Goal: Information Seeking & Learning: Learn about a topic

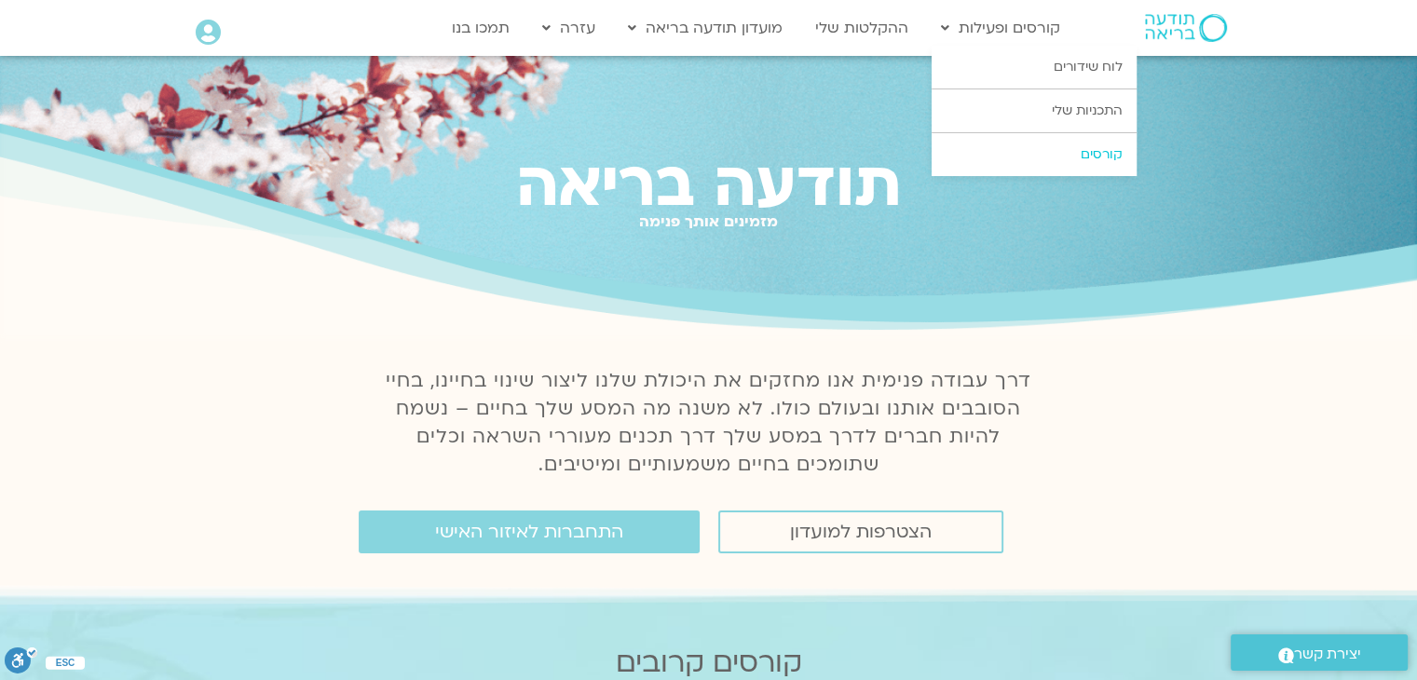
click at [1082, 150] on link "קורסים" at bounding box center [1033, 154] width 205 height 43
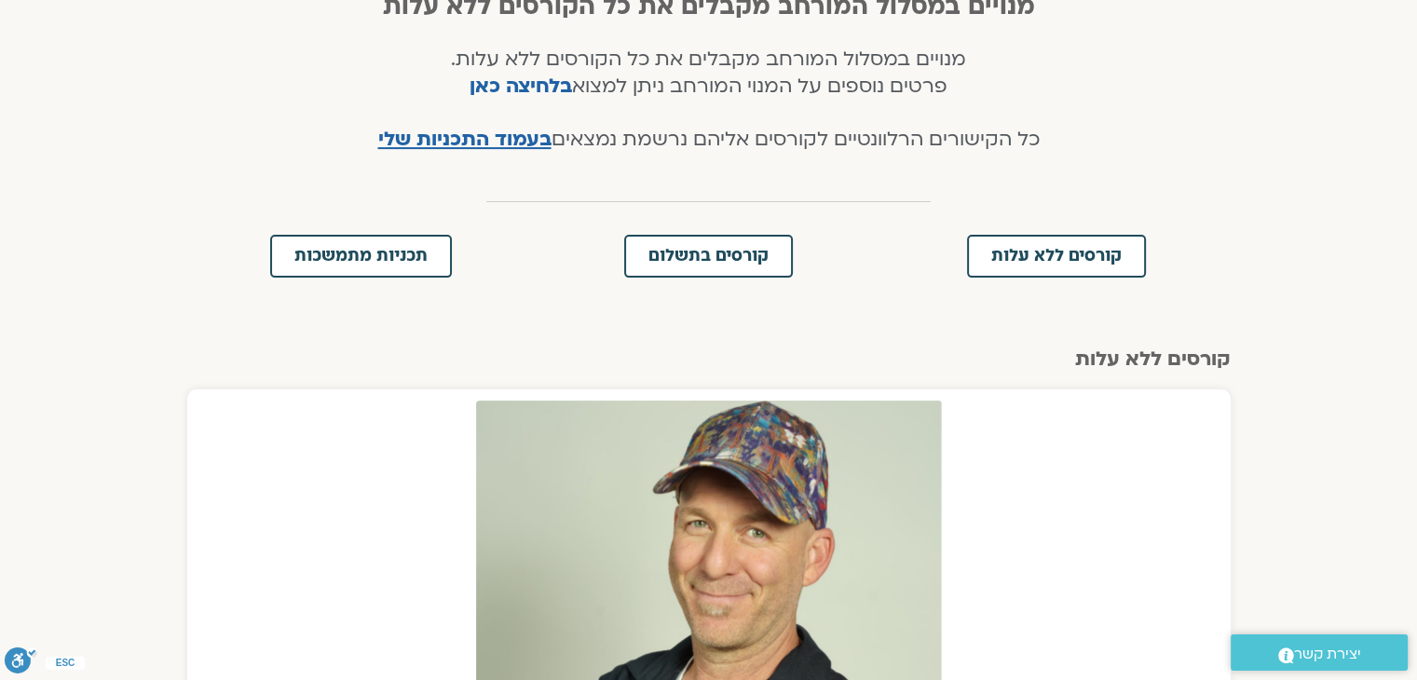
scroll to position [466, 0]
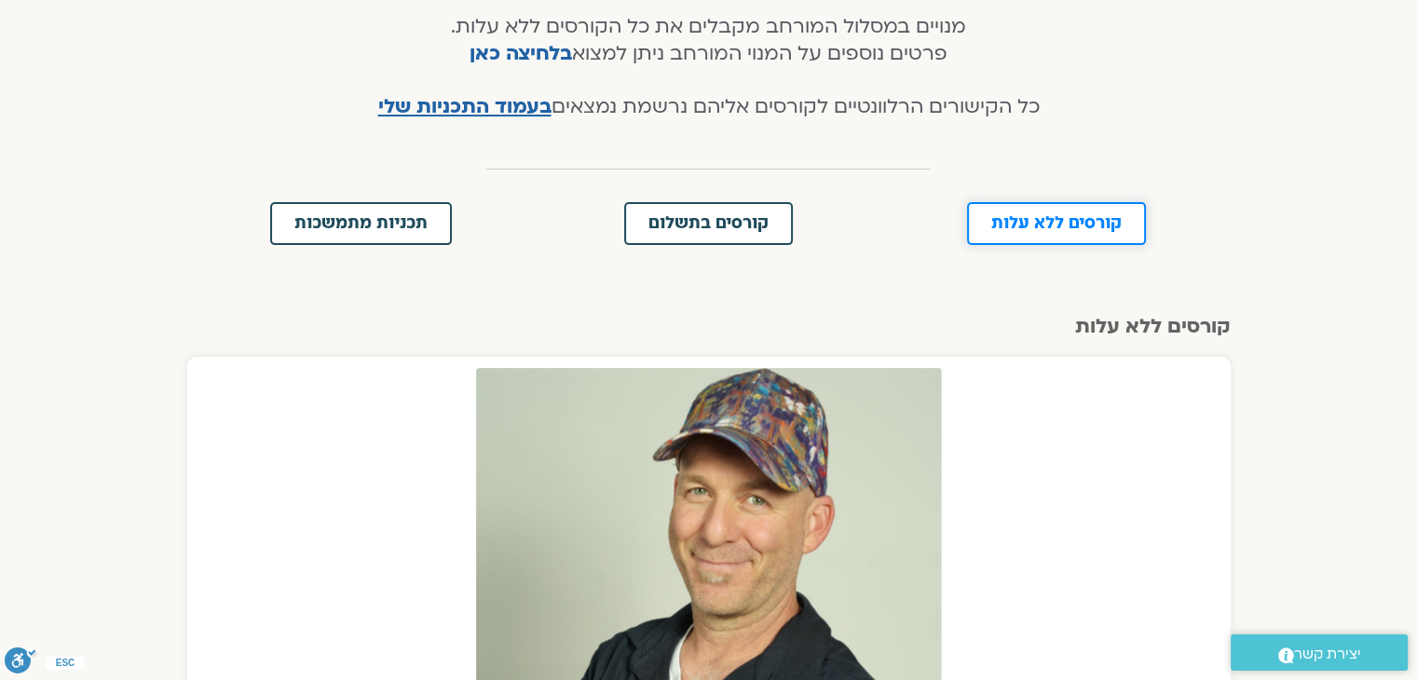
click at [1009, 223] on span "קורסים ללא עלות" at bounding box center [1056, 223] width 130 height 17
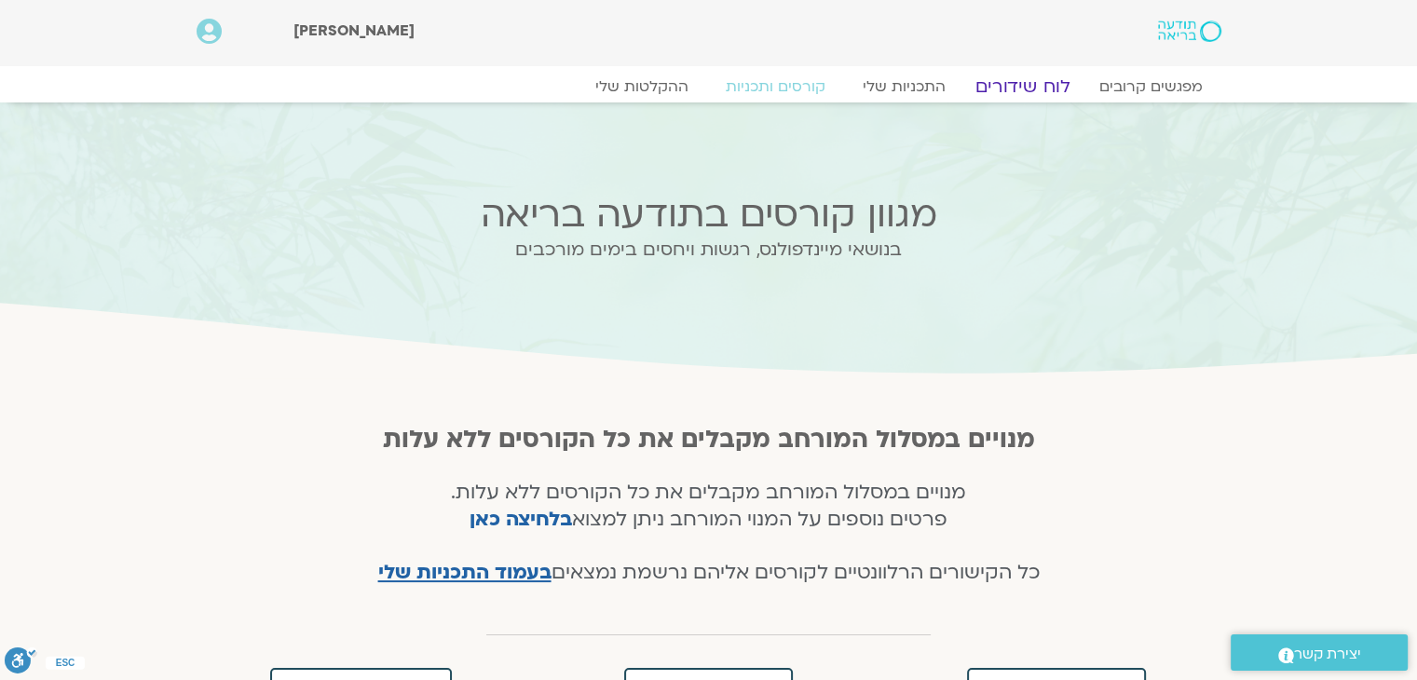
click at [1001, 90] on link "לוח שידורים" at bounding box center [1022, 86] width 140 height 22
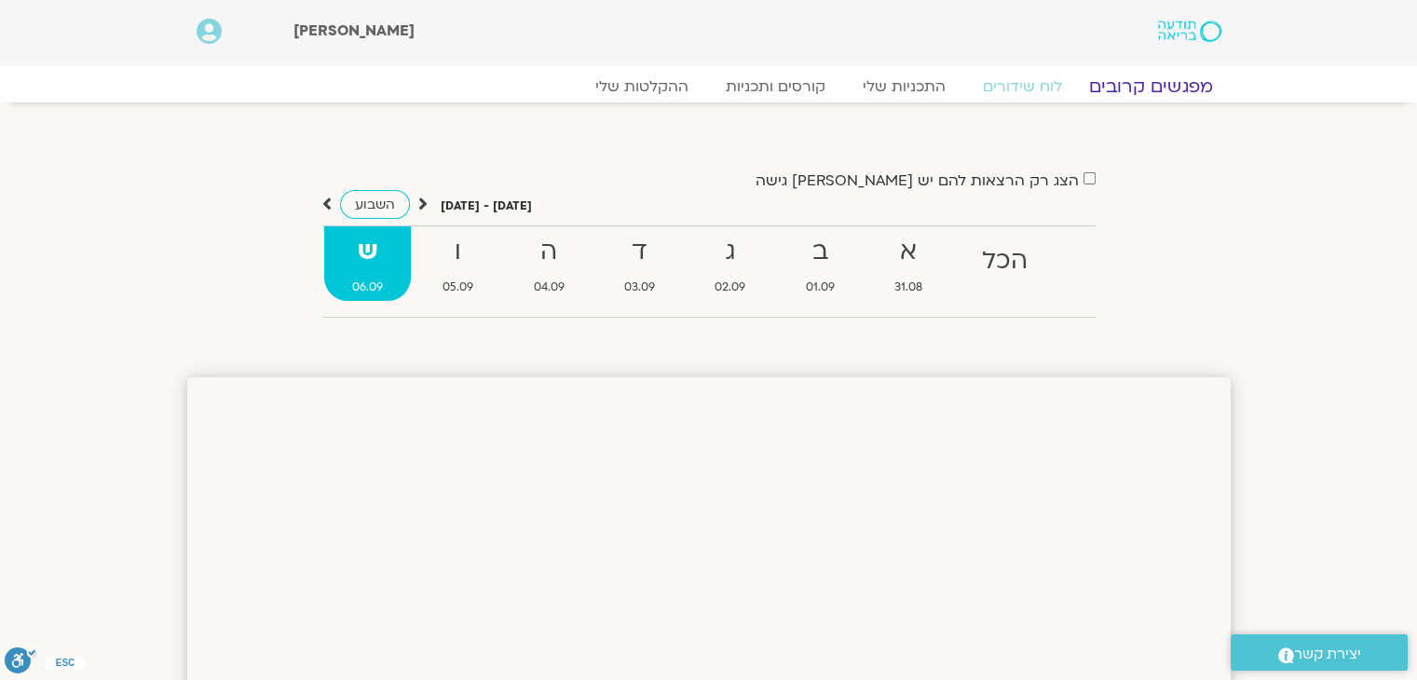
click at [1130, 86] on link "מפגשים קרובים" at bounding box center [1150, 86] width 169 height 22
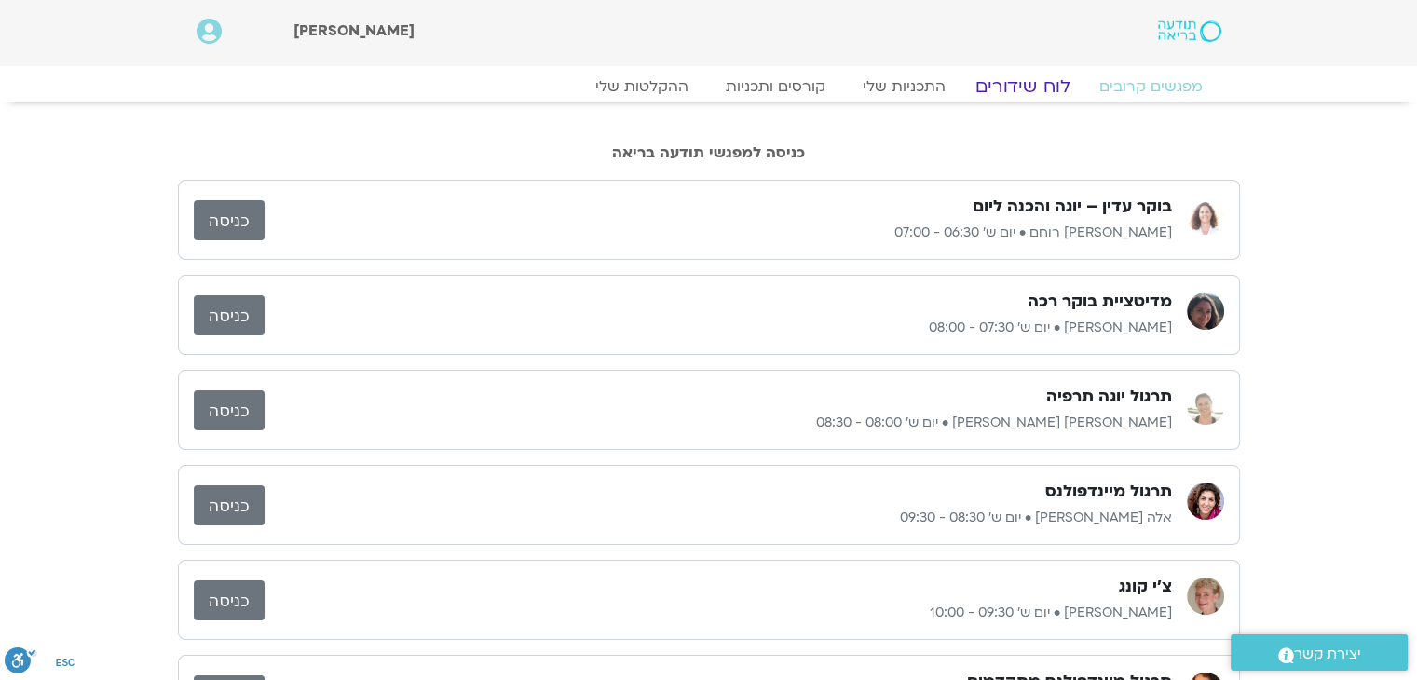
click at [1026, 86] on link "לוח שידורים" at bounding box center [1022, 86] width 140 height 22
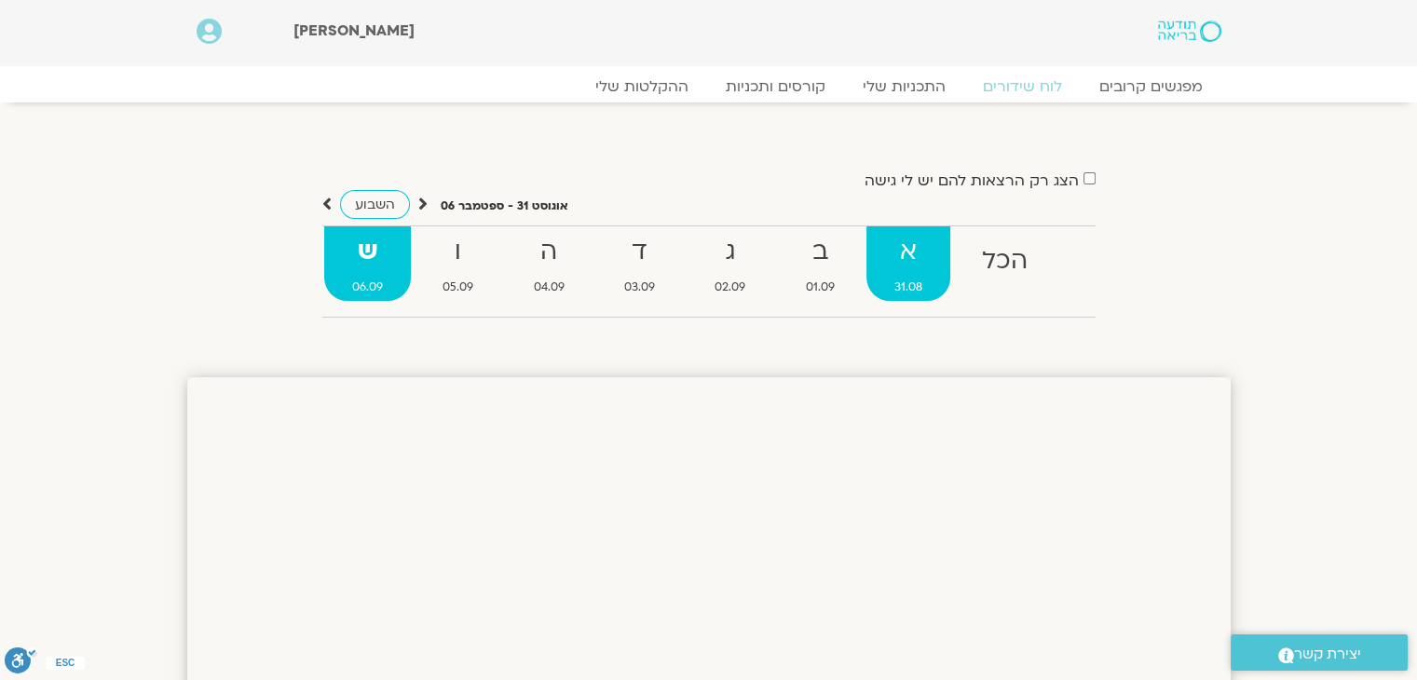
click at [904, 254] on strong "א" at bounding box center [908, 252] width 84 height 42
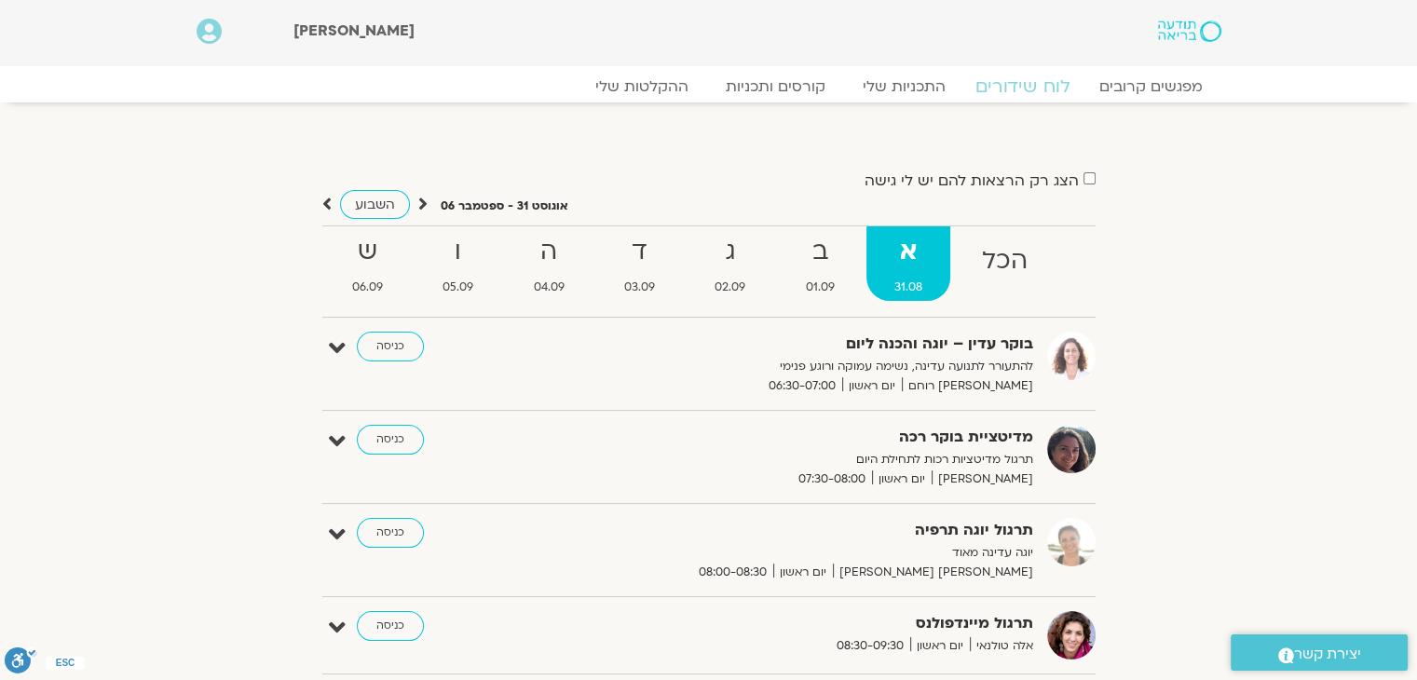
click at [1040, 88] on link "לוח שידורים" at bounding box center [1022, 86] width 140 height 22
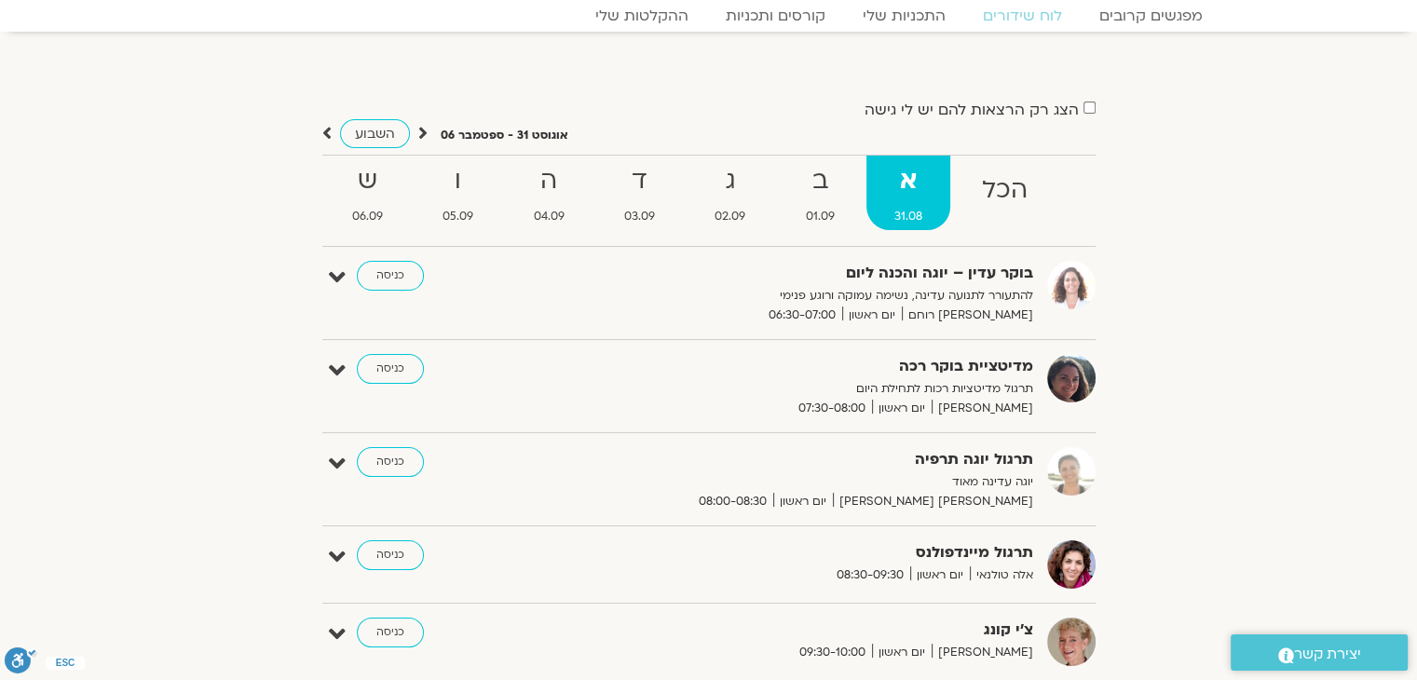
scroll to position [186, 0]
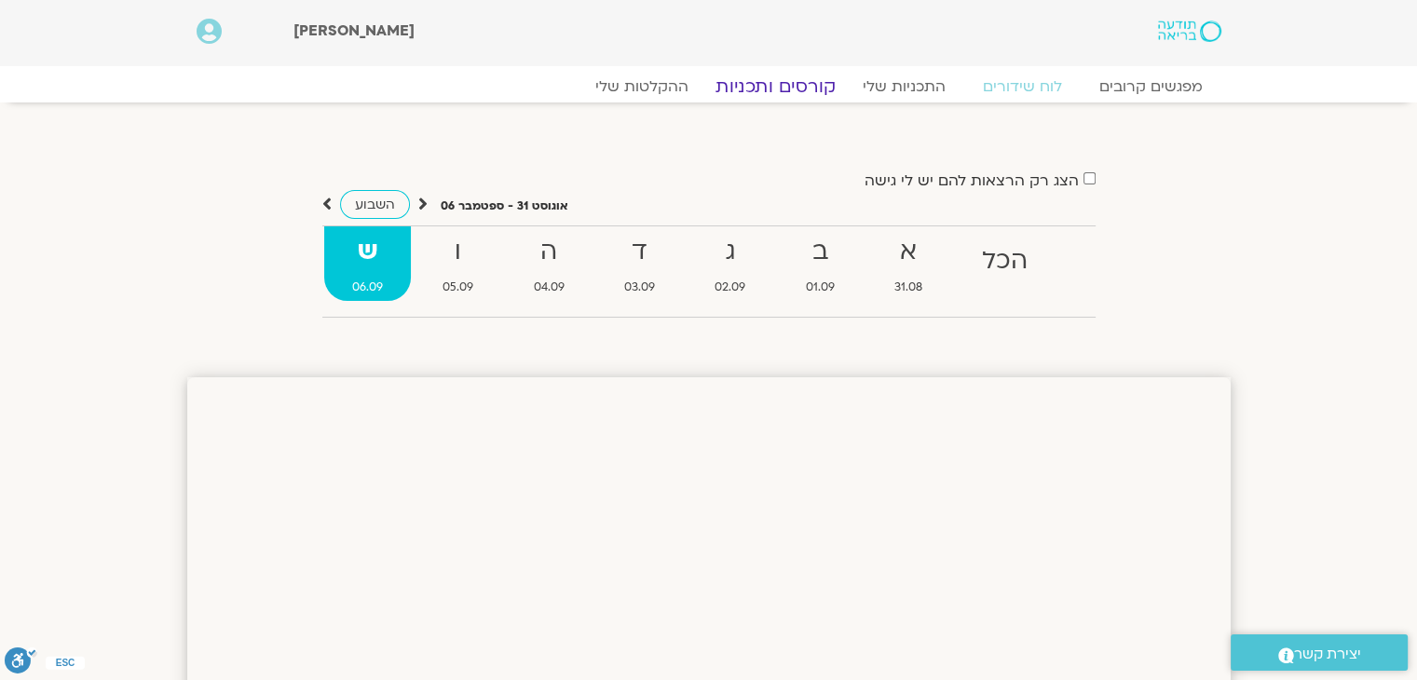
click at [809, 86] on link "קורסים ותכניות" at bounding box center [775, 86] width 164 height 22
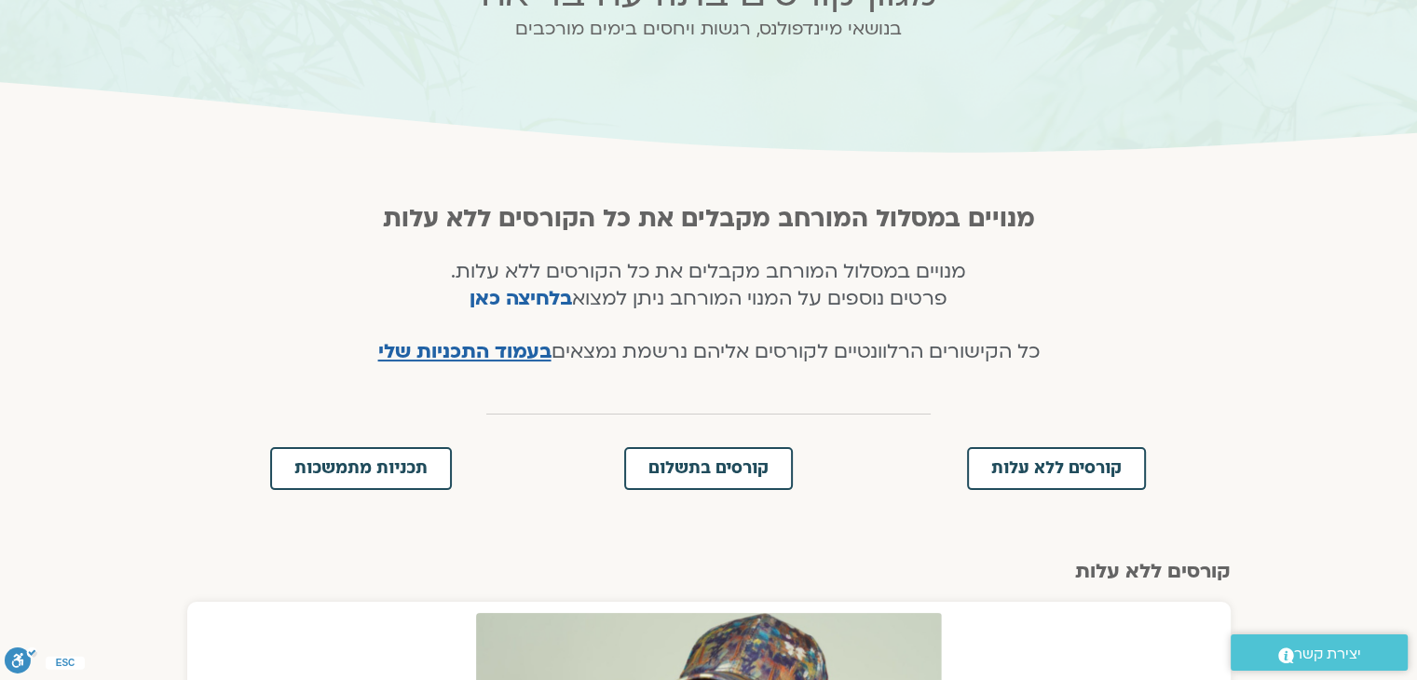
scroll to position [373, 0]
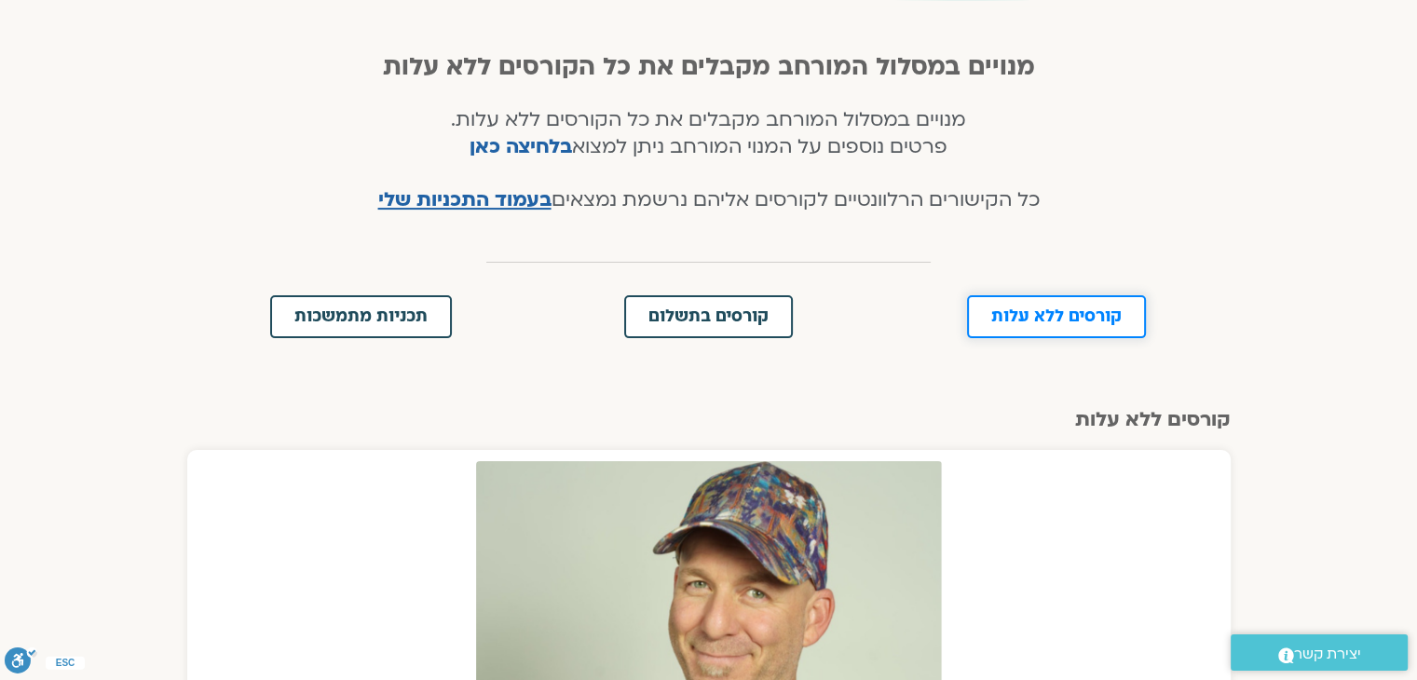
click at [1003, 315] on span "קורסים ללא עלות" at bounding box center [1056, 316] width 130 height 17
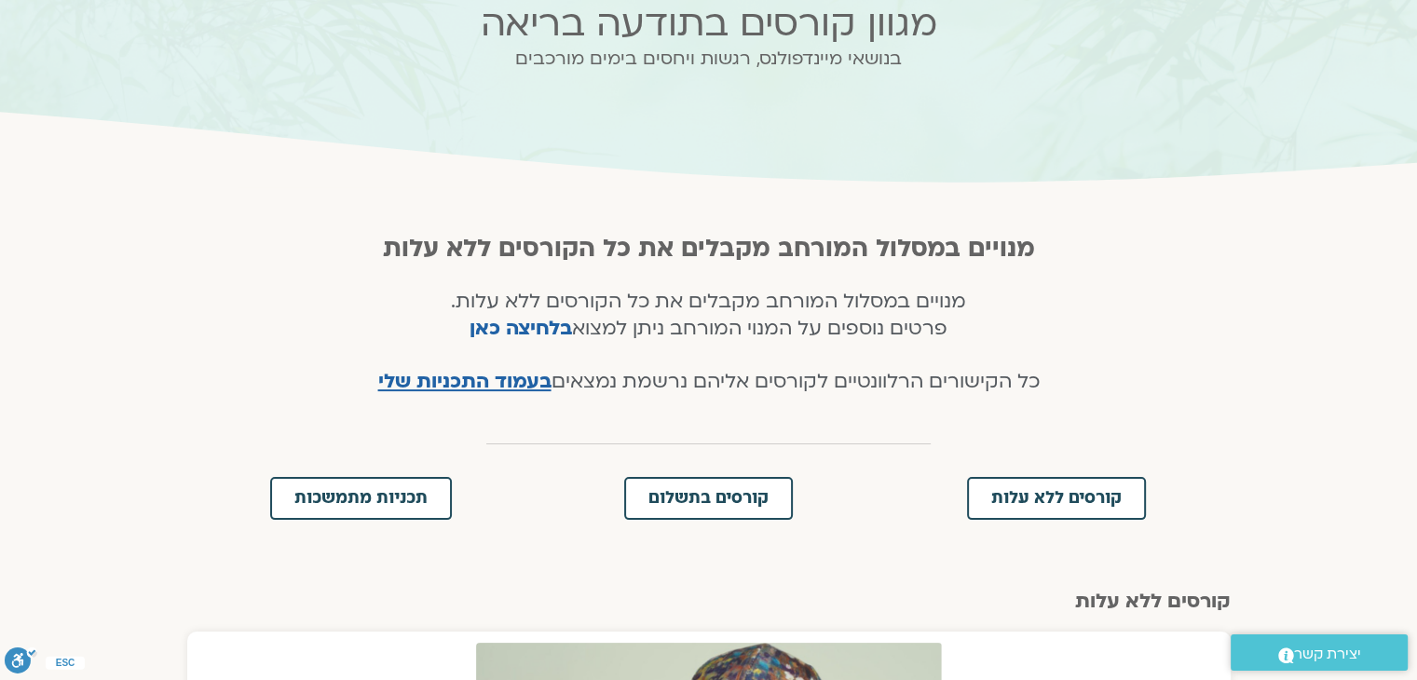
scroll to position [169, 0]
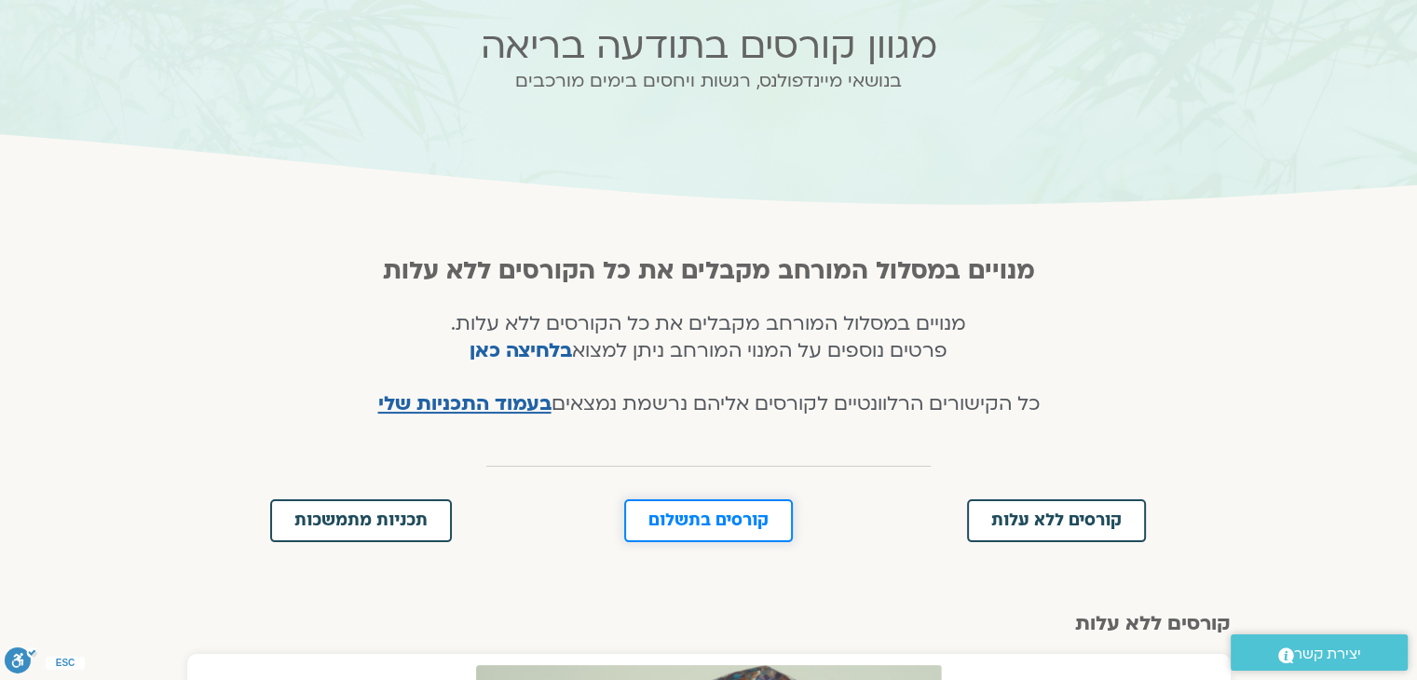
click at [744, 515] on span "קורסים בתשלום" at bounding box center [708, 520] width 120 height 17
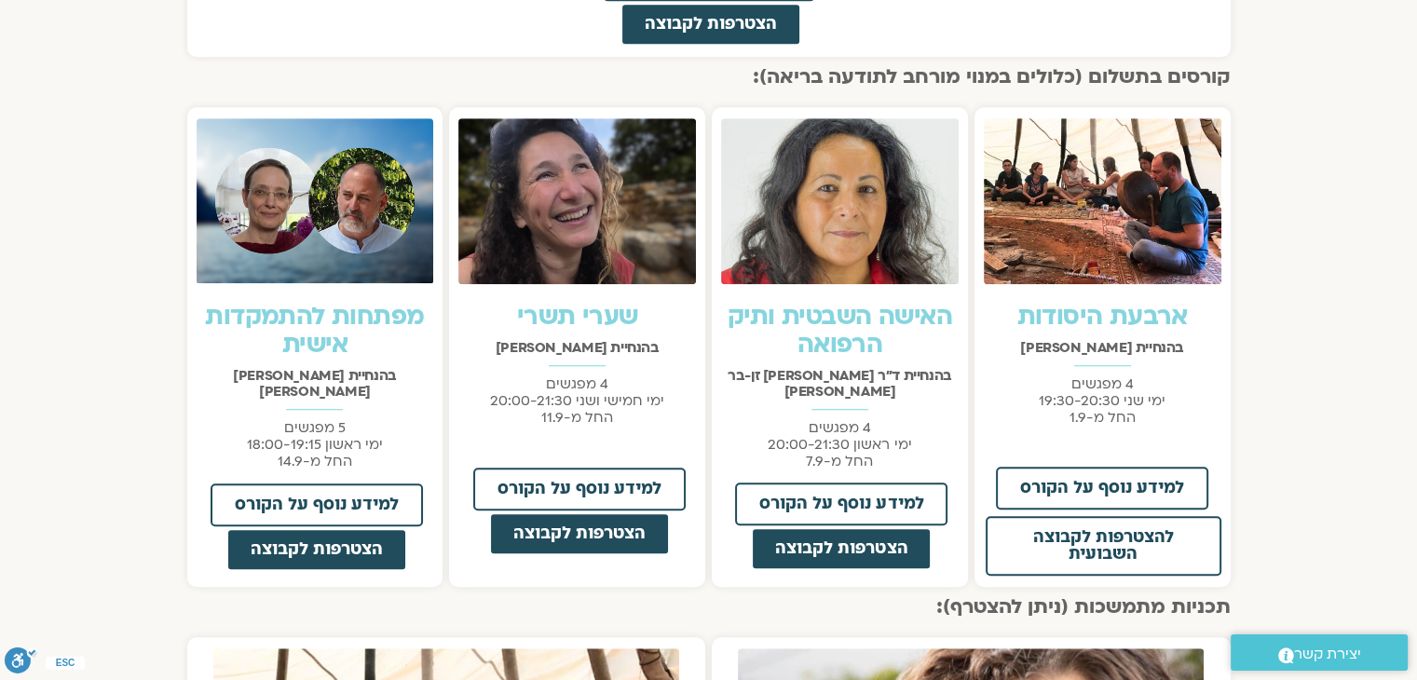
scroll to position [1422, 0]
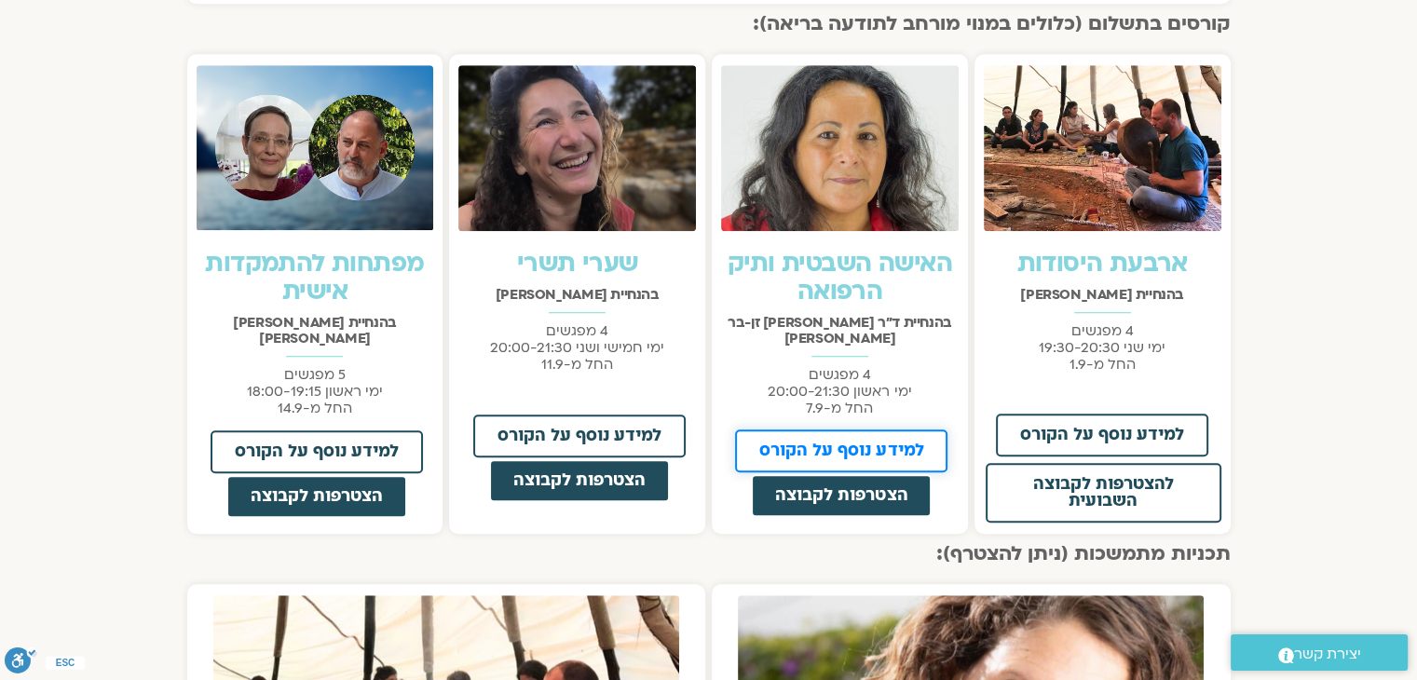
click at [854, 442] on span "למידע נוסף על הקורס" at bounding box center [841, 450] width 164 height 17
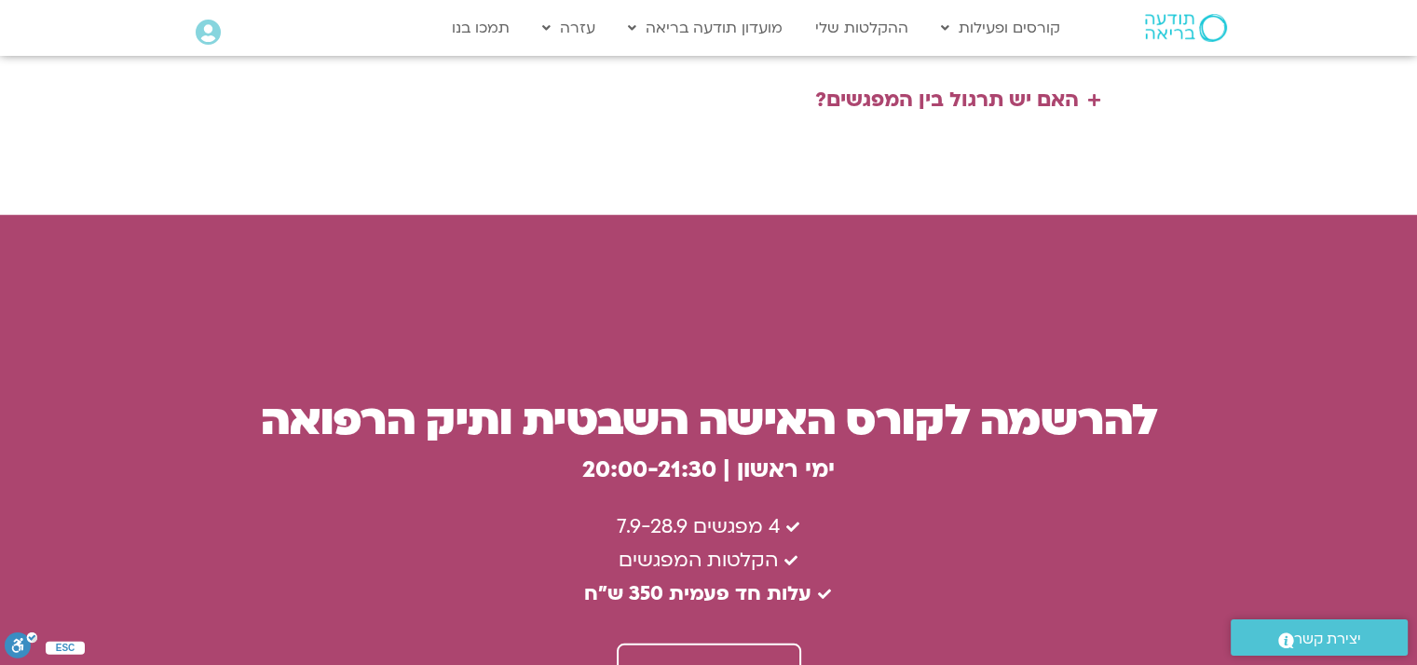
scroll to position [4937, 0]
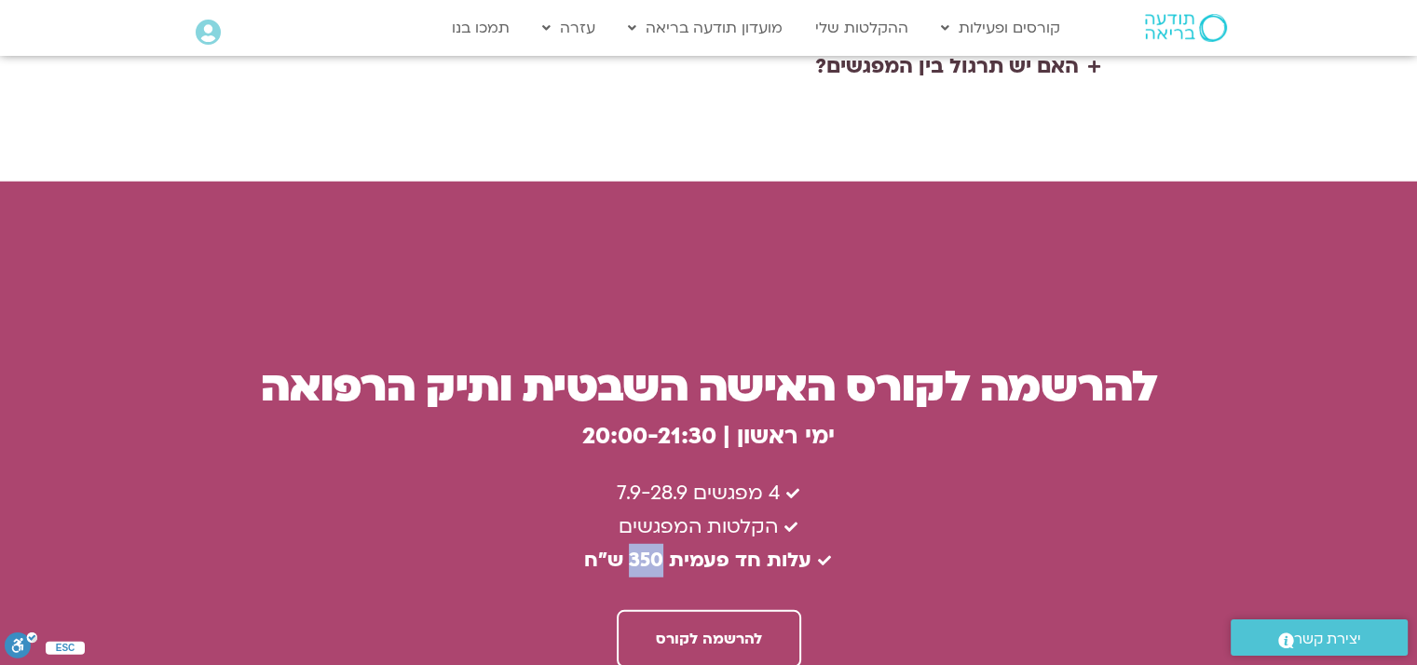
drag, startPoint x: 665, startPoint y: 403, endPoint x: 632, endPoint y: 401, distance: 32.7
click at [632, 547] on b "עלות חד פעמית 350 ש״ח" at bounding box center [697, 560] width 227 height 27
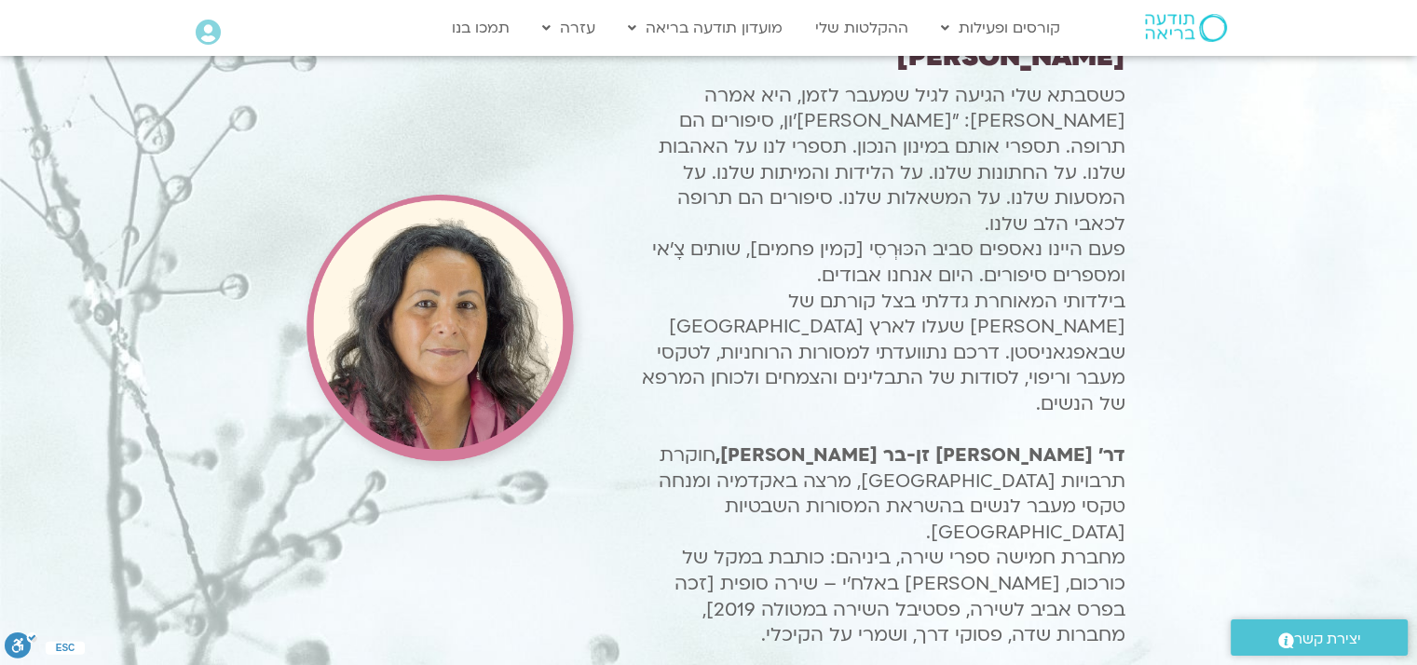
scroll to position [1863, 0]
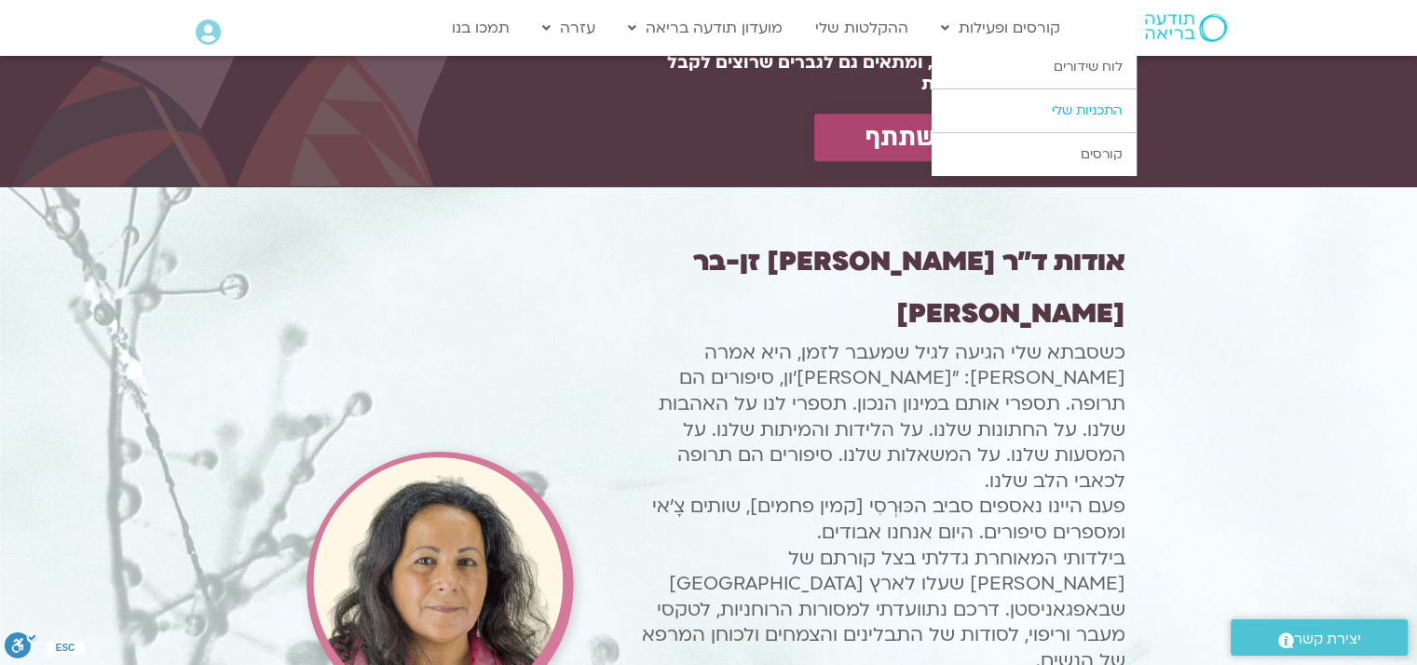
click at [1069, 105] on link "התכניות שלי" at bounding box center [1033, 110] width 205 height 43
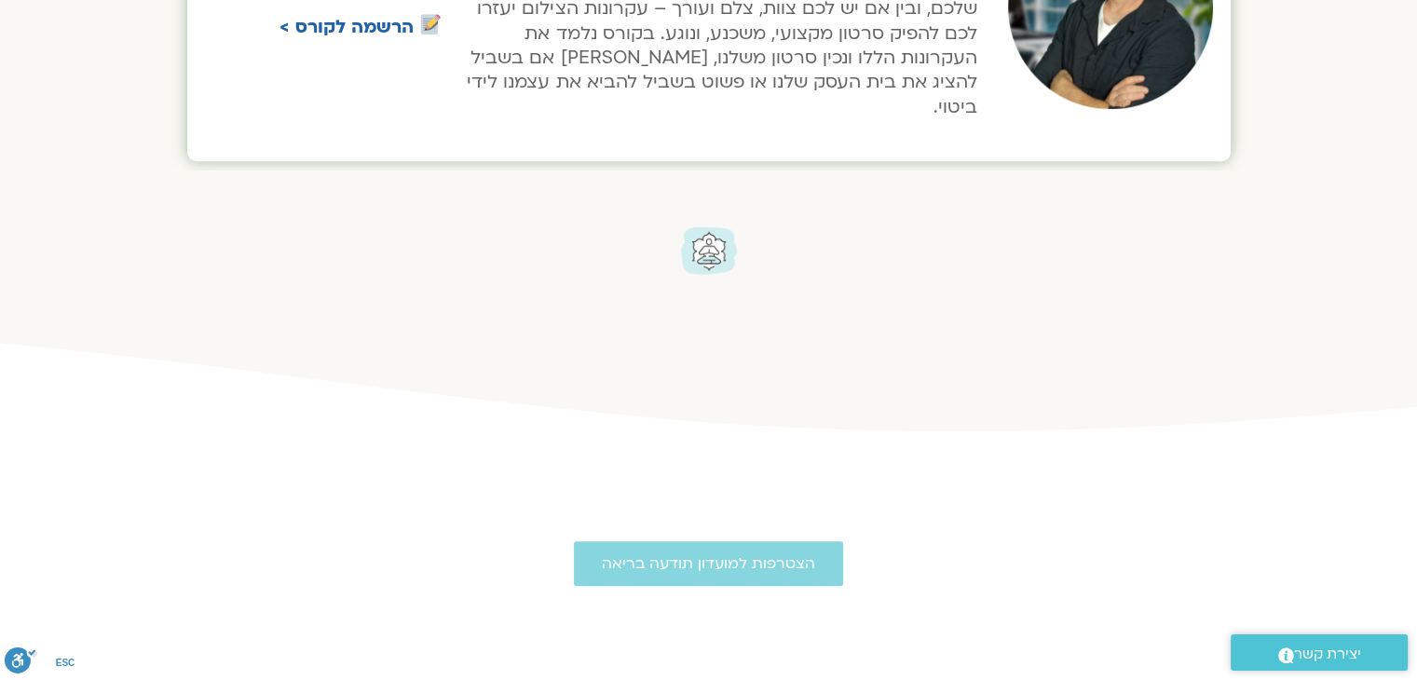
scroll to position [1149, 0]
